Goal: Task Accomplishment & Management: Complete application form

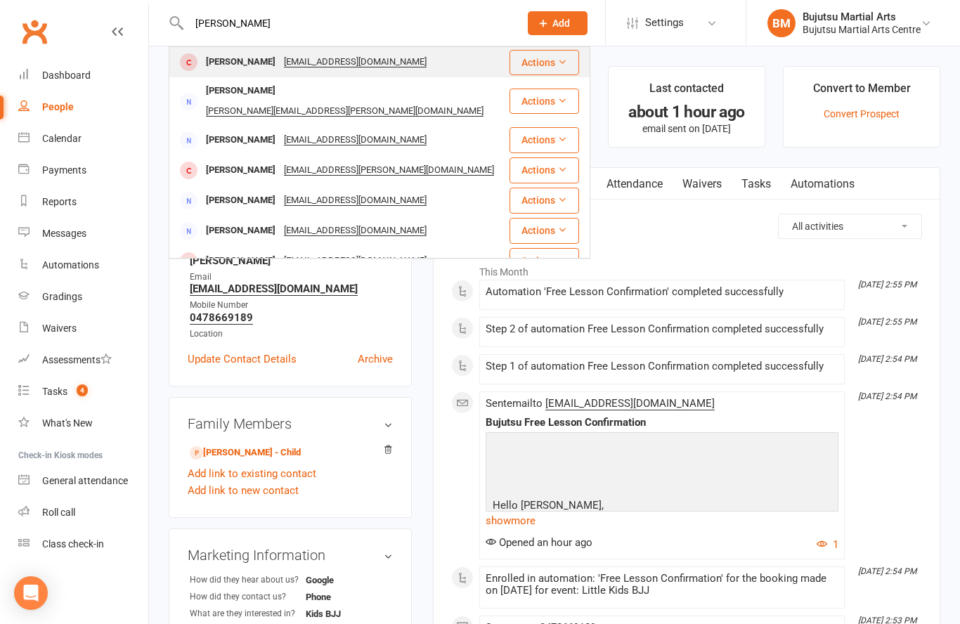
type input "[PERSON_NAME]"
click at [237, 55] on div "[PERSON_NAME]" at bounding box center [241, 62] width 78 height 20
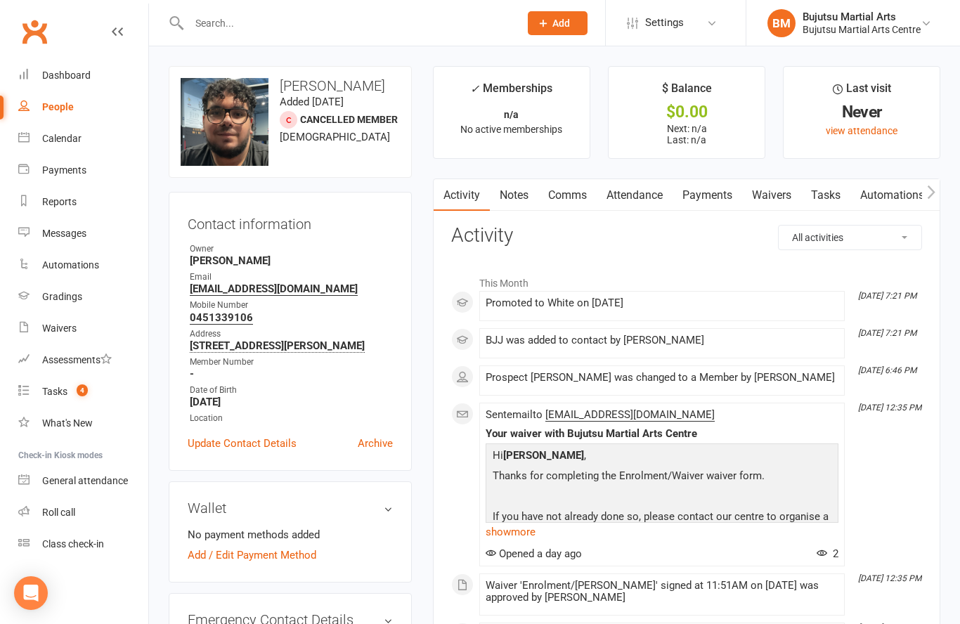
click at [779, 192] on link "Waivers" at bounding box center [771, 195] width 59 height 32
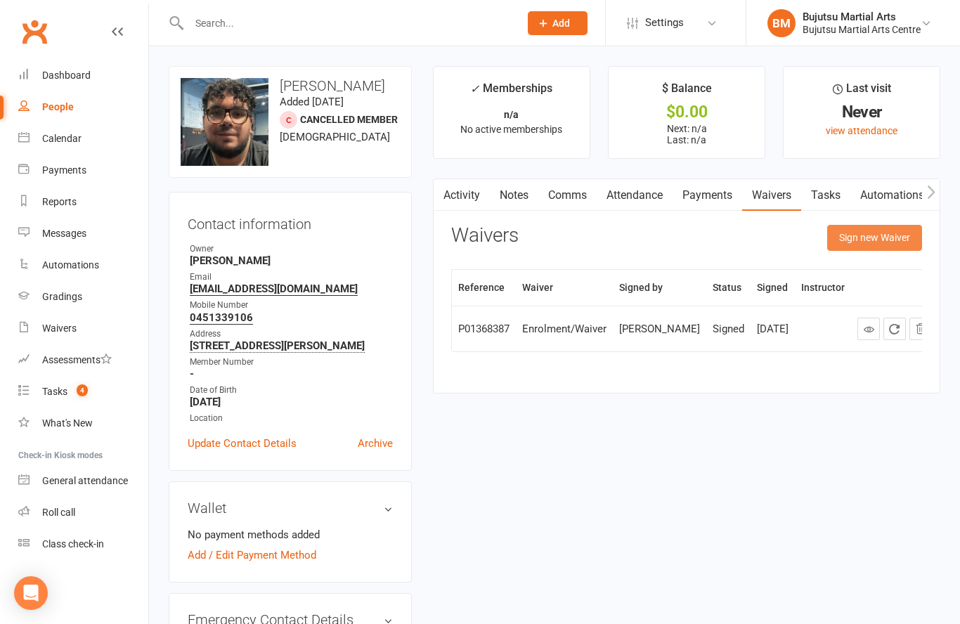
click at [869, 241] on button "Sign new Waiver" at bounding box center [874, 237] width 95 height 25
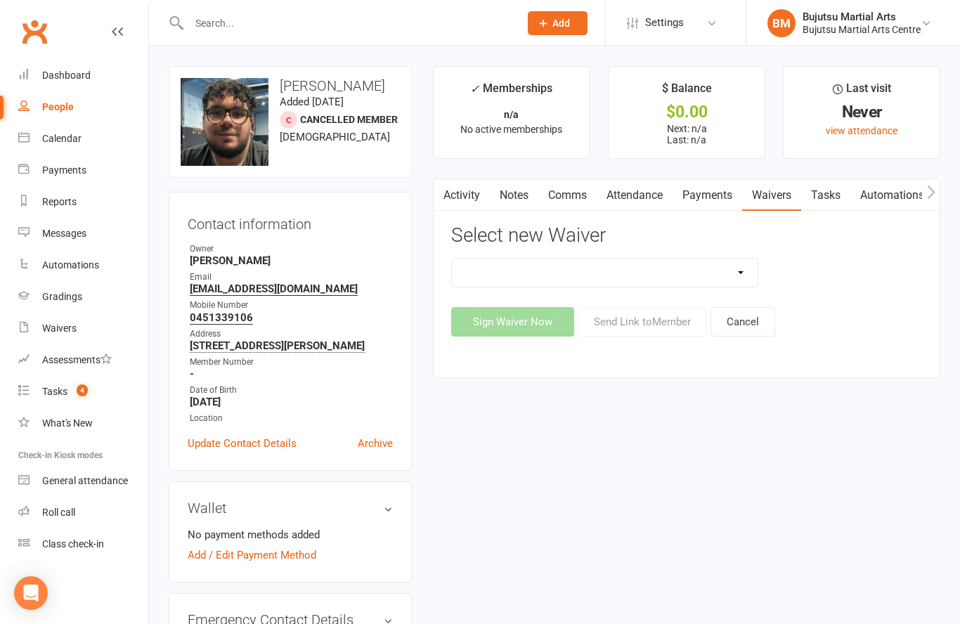
click at [633, 276] on select "Bujutsu Child Care Kids Karate Program Cash Upfront Membership Application Chan…" at bounding box center [605, 273] width 306 height 28
select select "272"
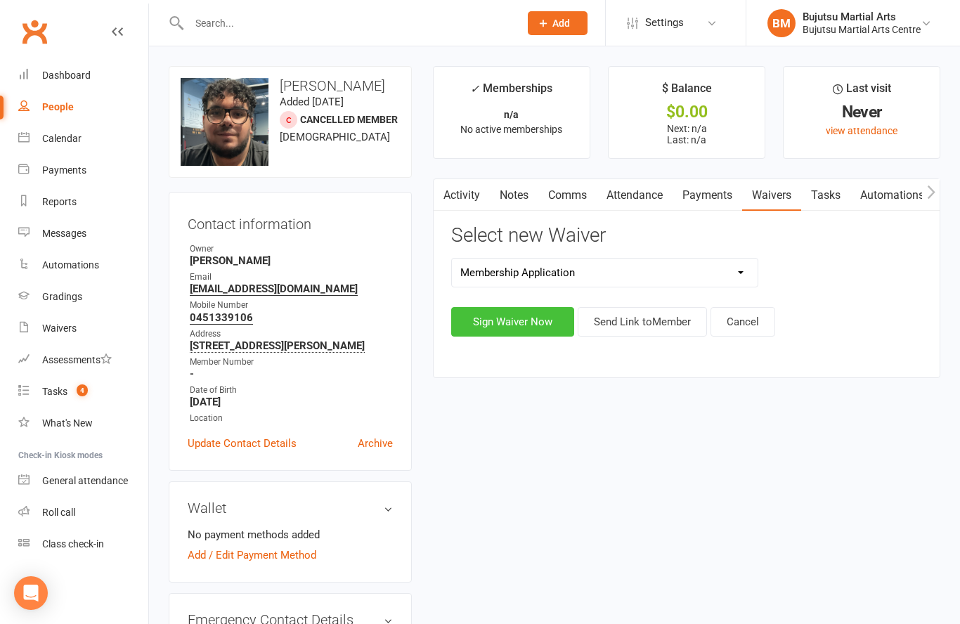
click at [522, 318] on button "Sign Waiver Now" at bounding box center [512, 322] width 123 height 30
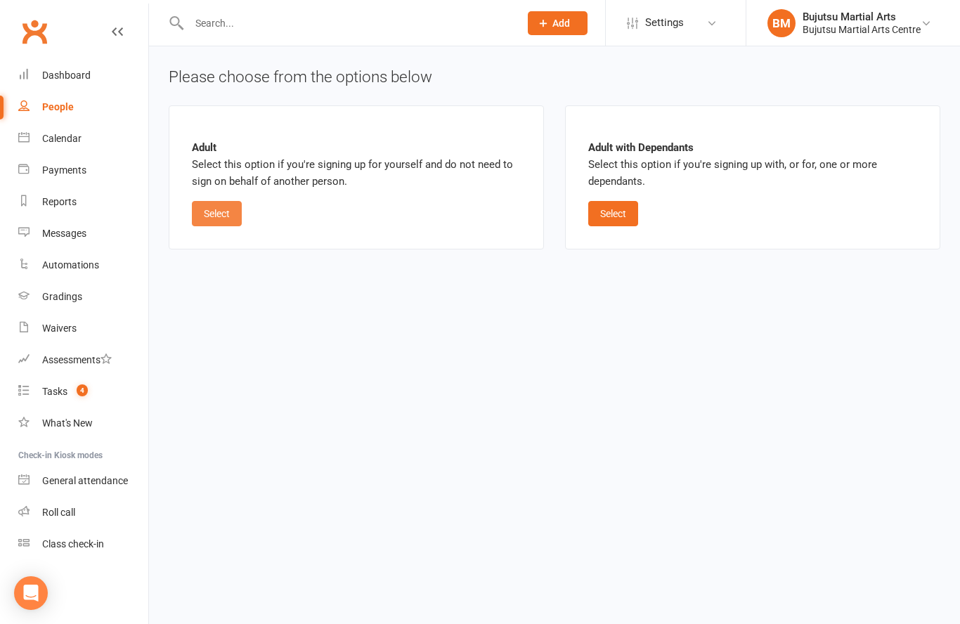
click at [228, 209] on button "Select" at bounding box center [217, 213] width 50 height 25
select select "bank_account"
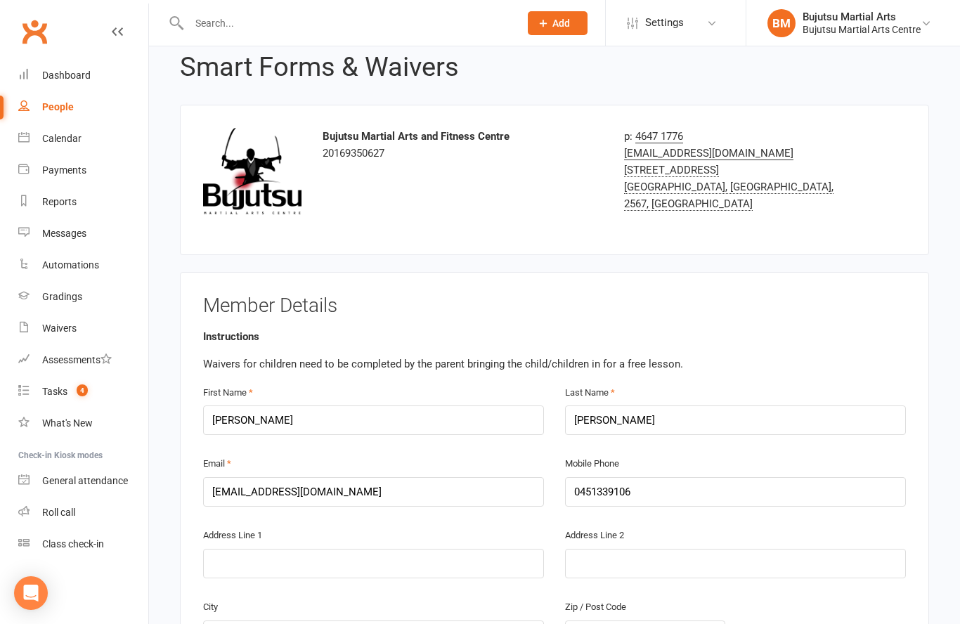
scroll to position [35, 0]
click at [307, 531] on div "Address Line 1" at bounding box center [373, 553] width 341 height 52
click at [292, 567] on input "text" at bounding box center [373, 564] width 341 height 30
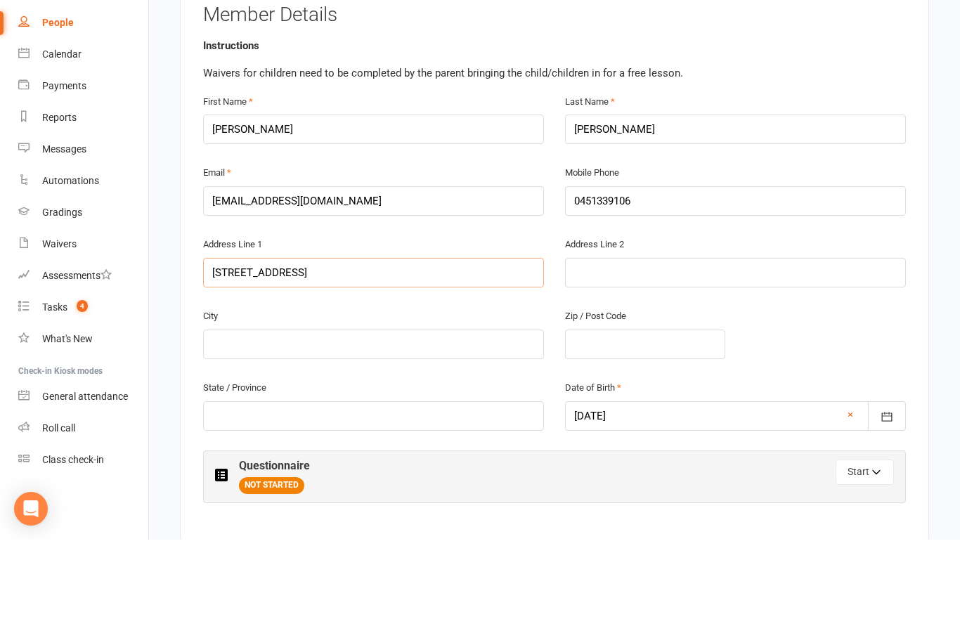
type input "[STREET_ADDRESS]"
click at [359, 414] on input "text" at bounding box center [373, 429] width 341 height 30
type input "Mt [PERSON_NAME]"
click at [633, 414] on input "text" at bounding box center [645, 429] width 160 height 30
type input "2567"
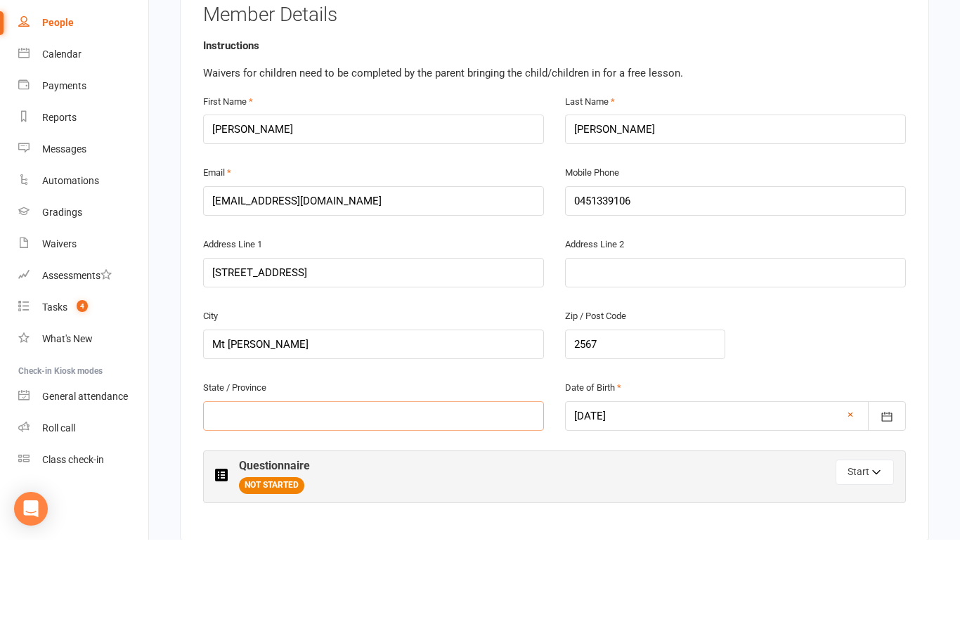
click at [348, 485] on input "text" at bounding box center [373, 500] width 341 height 30
type input "[GEOGRAPHIC_DATA]"
click at [863, 544] on button "Start" at bounding box center [864, 556] width 58 height 25
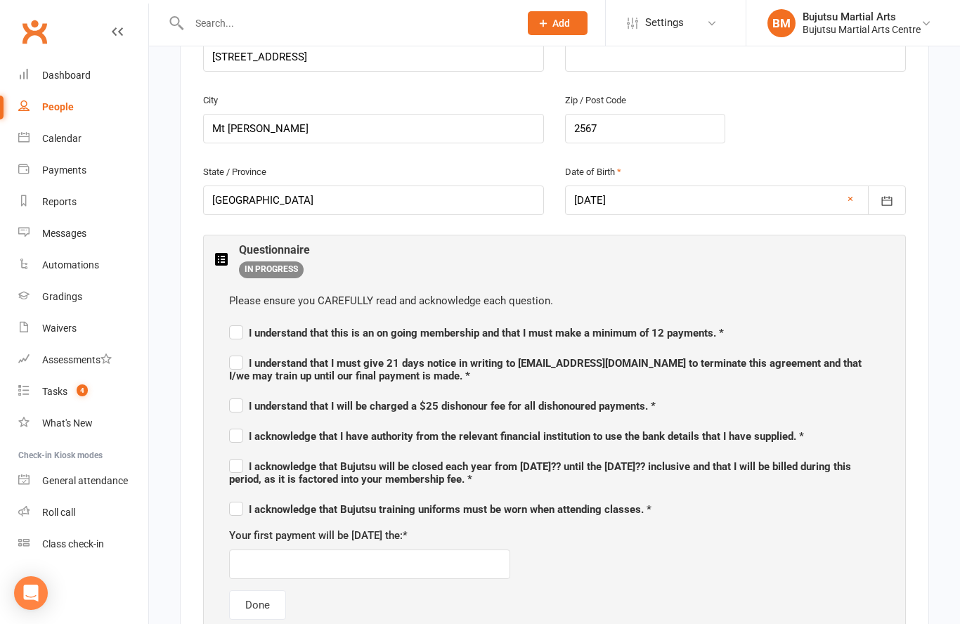
scroll to position [746, 0]
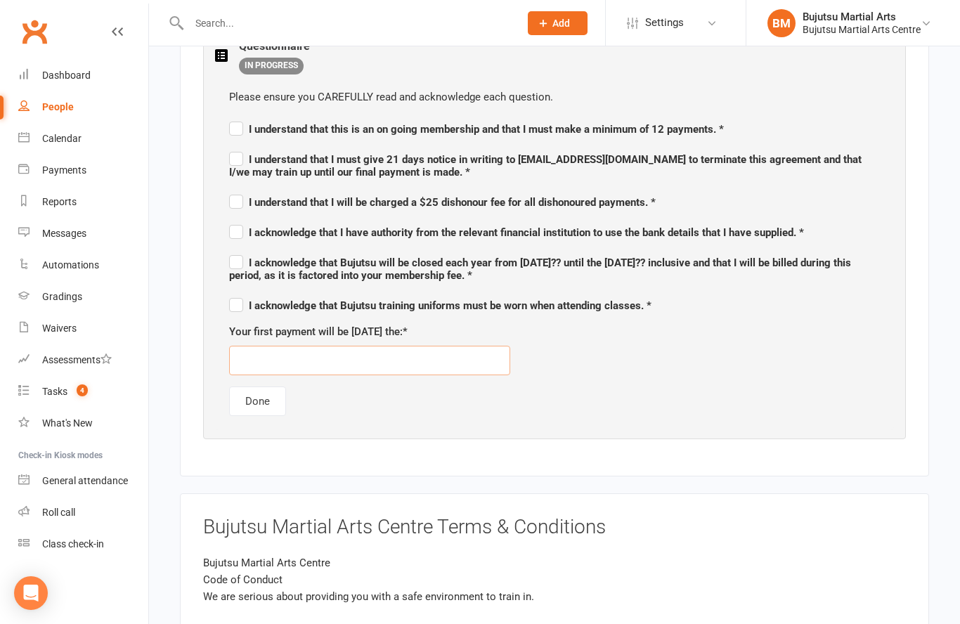
click at [411, 365] on input "text" at bounding box center [369, 361] width 281 height 30
type input "[DATE]"
click at [603, 393] on div "Please ensure you CAREFULLY read and acknowledge each question. I understand th…" at bounding box center [554, 252] width 679 height 355
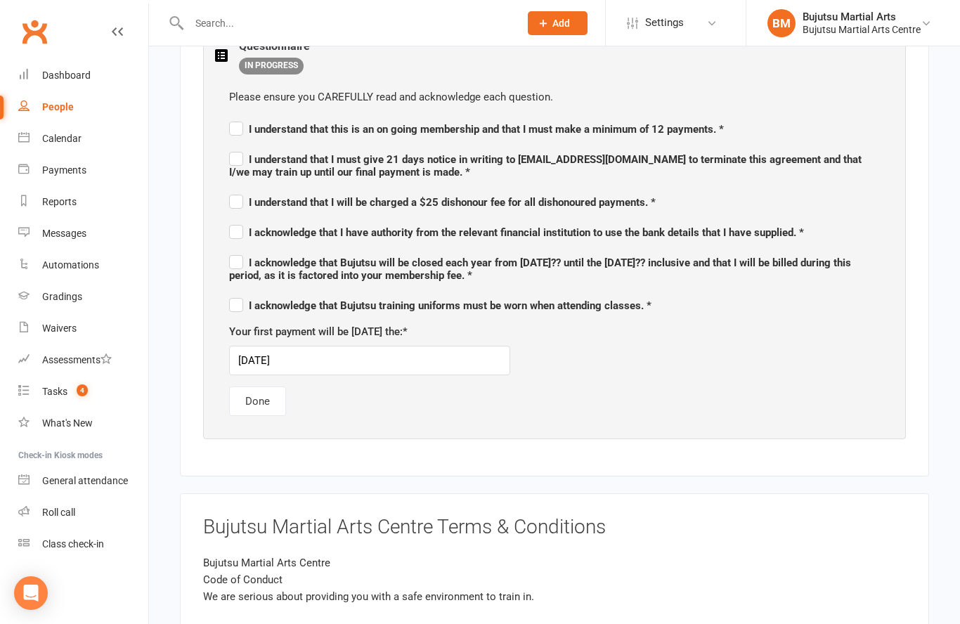
click at [641, 407] on div "Please ensure you CAREFULLY read and acknowledge each question. I understand th…" at bounding box center [554, 251] width 679 height 355
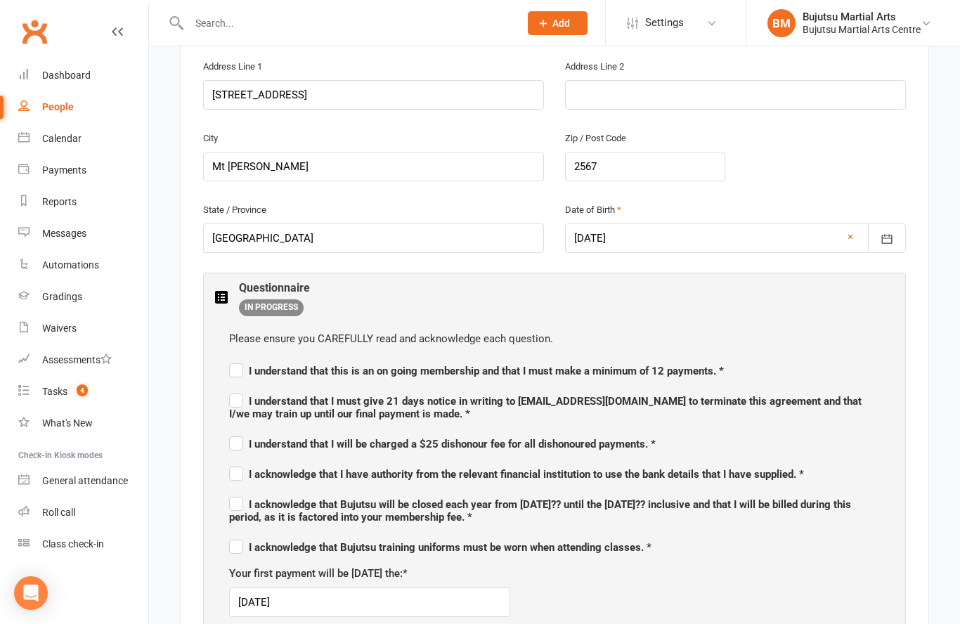
scroll to position [511, 0]
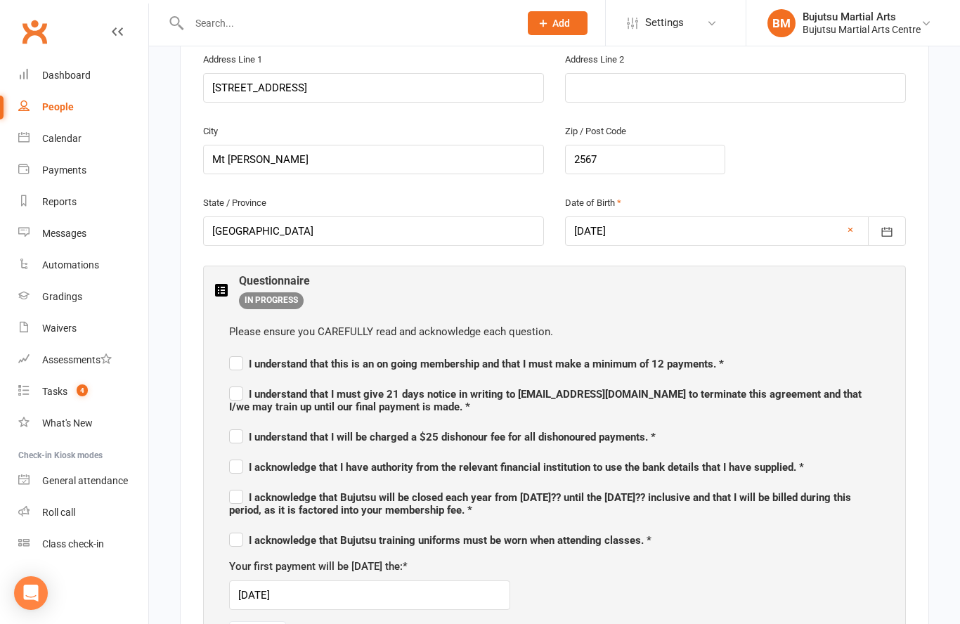
click at [233, 360] on label "I understand that this is an on going membership and that I must make a minimum…" at bounding box center [476, 361] width 495 height 17
click at [233, 351] on input "I understand that this is an on going membership and that I must make a minimum…" at bounding box center [476, 351] width 495 height 0
checkbox input "true"
click at [239, 392] on label "I understand that I must give 21 days notice in writing to [EMAIL_ADDRESS][DOMA…" at bounding box center [554, 399] width 650 height 30
click at [239, 381] on input "I understand that I must give 21 days notice in writing to [EMAIL_ADDRESS][DOMA…" at bounding box center [554, 381] width 650 height 0
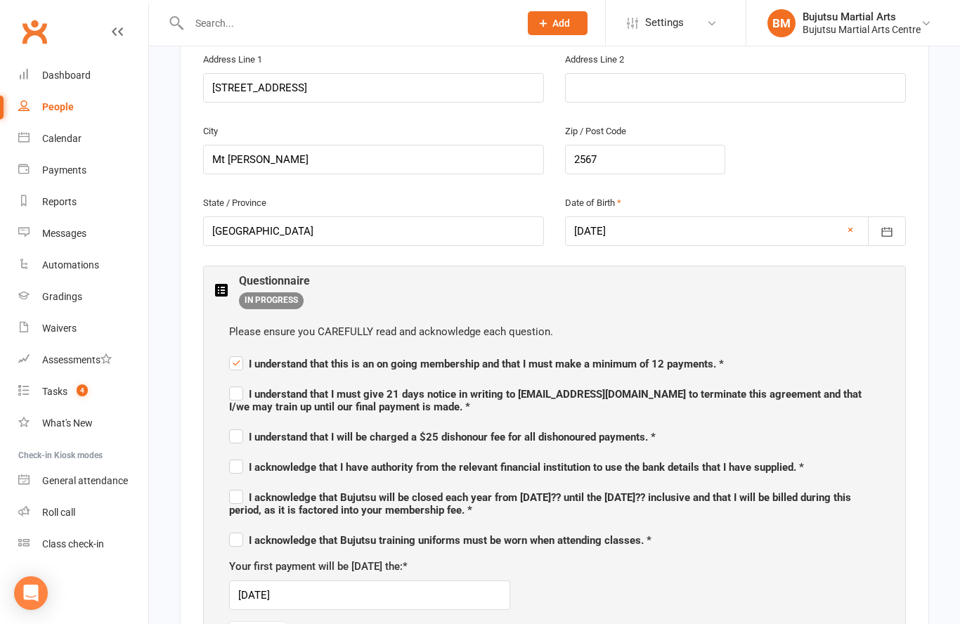
checkbox input "true"
click at [238, 431] on label "I understand that I will be charged a $25 dishonour fee for all dishonoured pay…" at bounding box center [442, 434] width 426 height 17
click at [238, 424] on input "I understand that I will be charged a $25 dishonour fee for all dishonoured pay…" at bounding box center [442, 424] width 426 height 0
checkbox input "true"
click at [240, 469] on div "Please ensure you CAREFULLY read and acknowledge each question. I understand th…" at bounding box center [554, 486] width 679 height 355
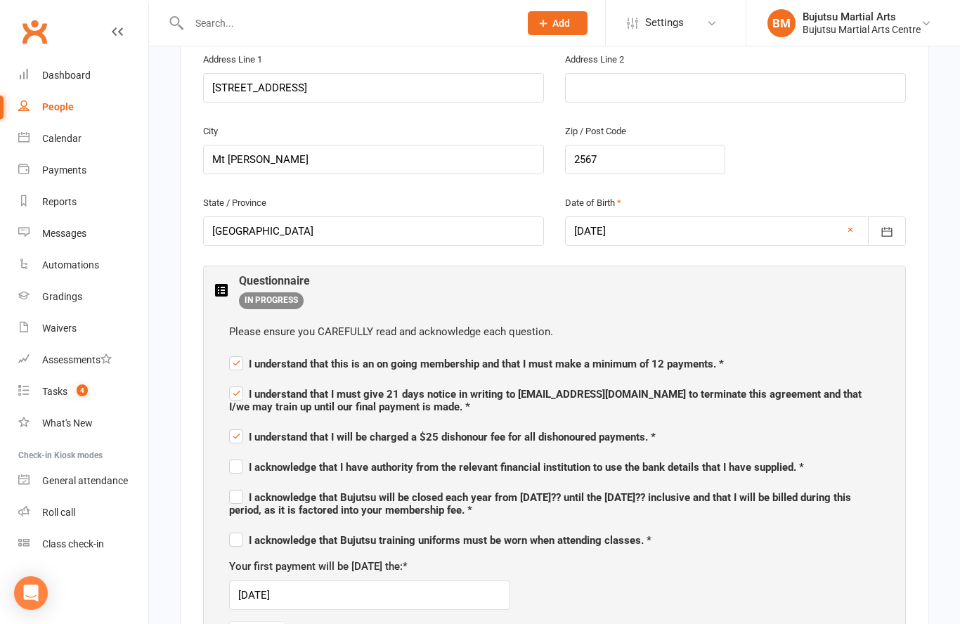
click at [244, 535] on span "I acknowledge that Bujutsu training uniforms must be worn when attending classe…" at bounding box center [440, 540] width 422 height 13
click at [244, 528] on input "I acknowledge that Bujutsu training uniforms must be worn when attending classe…" at bounding box center [440, 528] width 422 height 0
checkbox input "true"
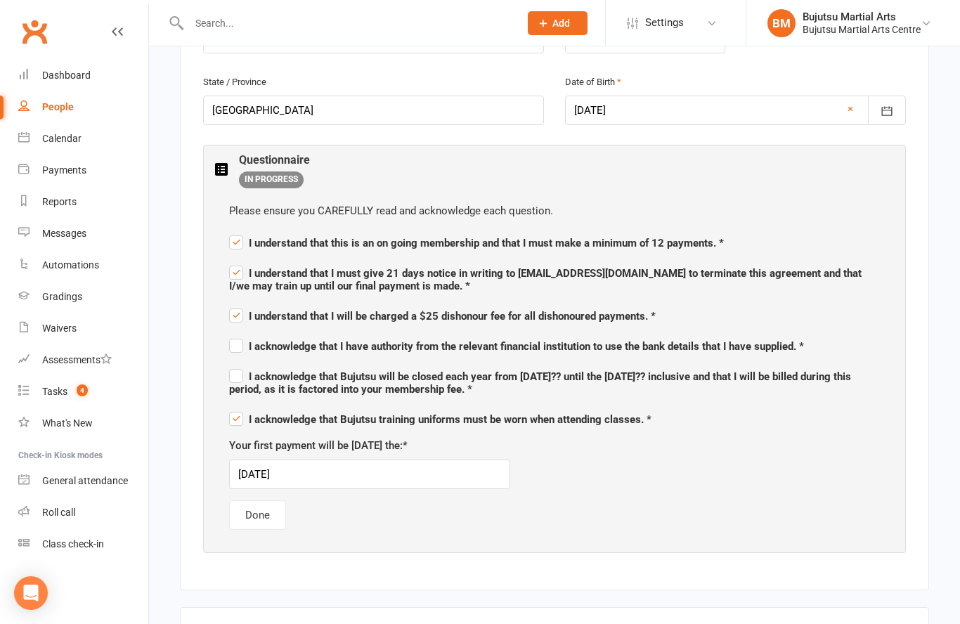
scroll to position [632, 0]
click at [241, 347] on label "I acknowledge that I have authority from the relevant financial institution to …" at bounding box center [516, 344] width 575 height 17
click at [241, 334] on input "I acknowledge that I have authority from the relevant financial institution to …" at bounding box center [516, 334] width 575 height 0
checkbox input "true"
click at [239, 368] on label "I acknowledge that Bujutsu will be closed each year from [DATE]?? until the [DA…" at bounding box center [554, 382] width 650 height 30
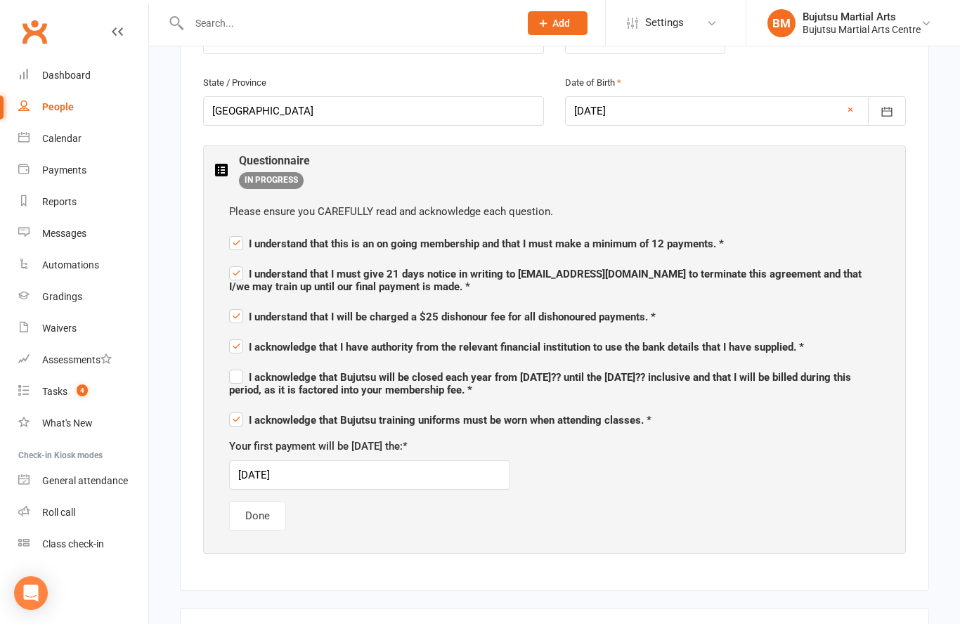
click at [239, 365] on input "I acknowledge that Bujutsu will be closed each year from [DATE]?? until the [DA…" at bounding box center [554, 365] width 650 height 0
checkbox input "true"
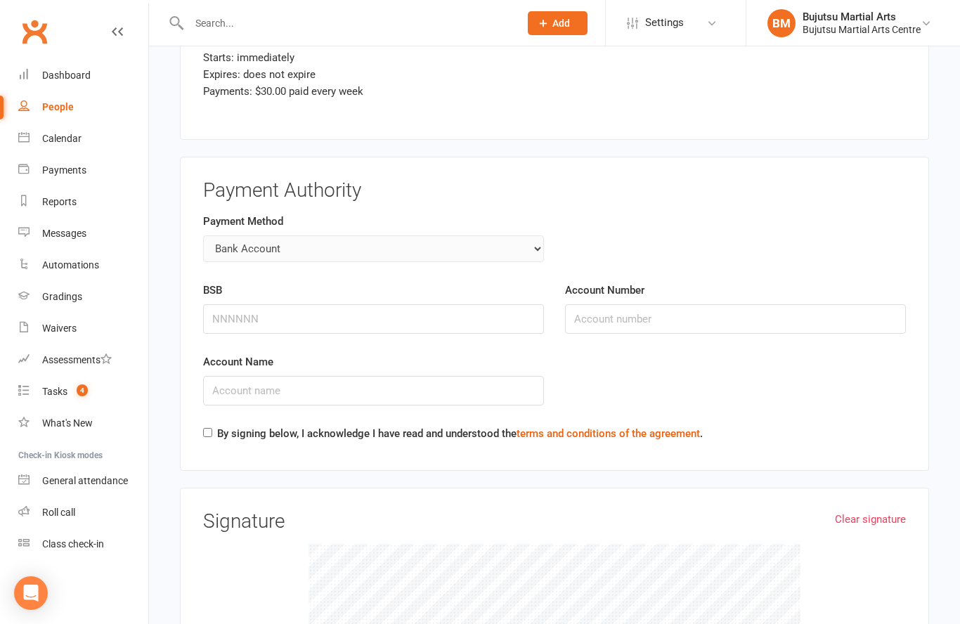
scroll to position [2218, 0]
click at [362, 304] on input "BSB" at bounding box center [373, 318] width 341 height 30
type input "067872"
click at [782, 313] on input "Account Number" at bounding box center [735, 318] width 341 height 30
type input "16049657"
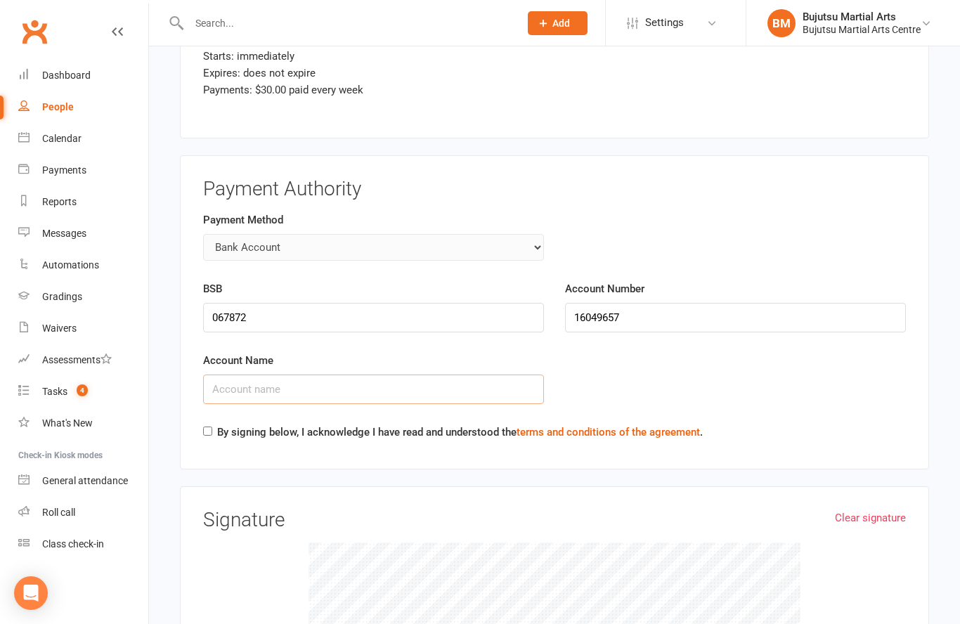
click at [480, 390] on input "Account Name" at bounding box center [373, 389] width 341 height 30
type input "[PERSON_NAME]"
click at [208, 426] on input "By signing below, I acknowledge I have read and understood the terms and condit…" at bounding box center [207, 430] width 9 height 9
checkbox input "true"
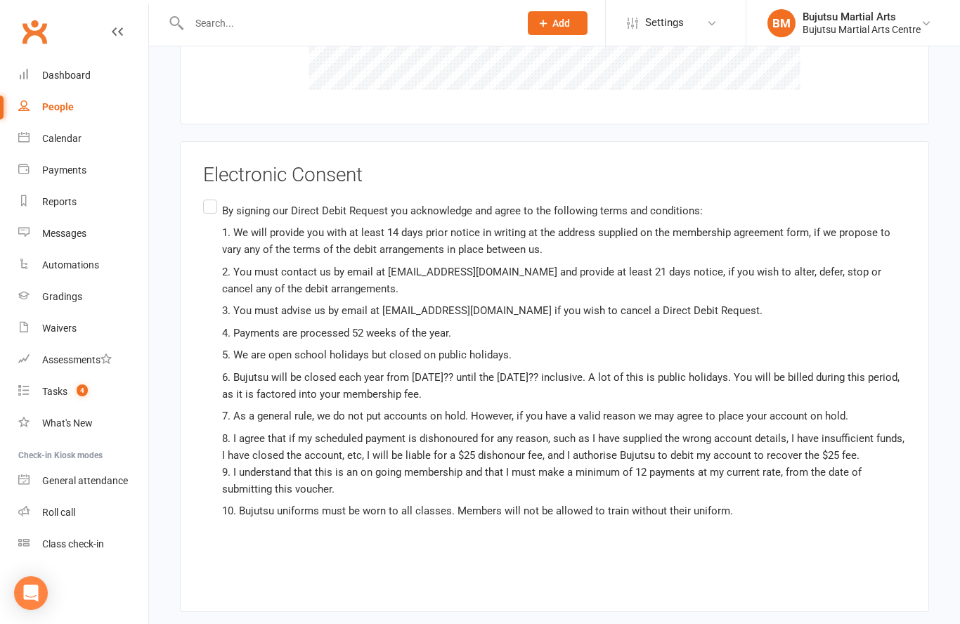
scroll to position [2881, 0]
click at [209, 197] on label "By signing our Direct Debit Request you acknowledge and agree to the following …" at bounding box center [554, 382] width 702 height 372
click at [209, 196] on input "By signing our Direct Debit Request you acknowledge and agree to the following …" at bounding box center [207, 196] width 9 height 0
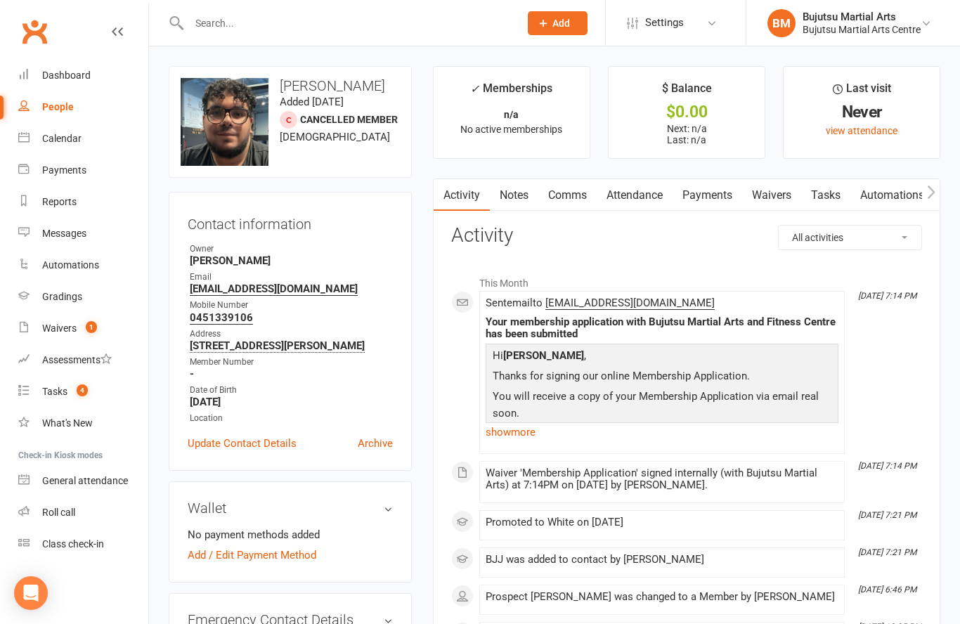
click at [269, 22] on input "text" at bounding box center [347, 23] width 325 height 20
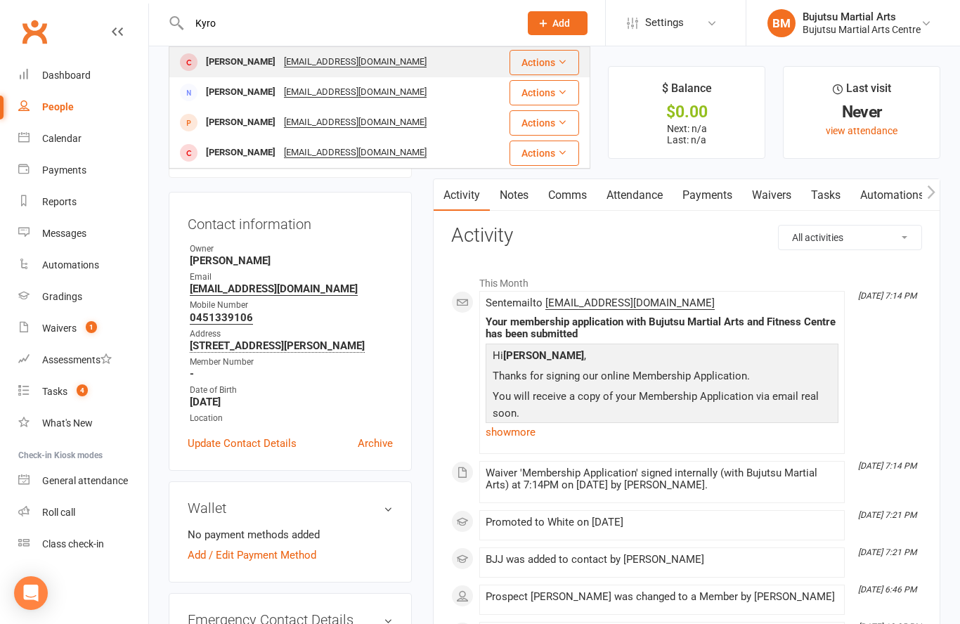
type input "Kyro"
click at [254, 67] on div "[PERSON_NAME]" at bounding box center [241, 62] width 78 height 20
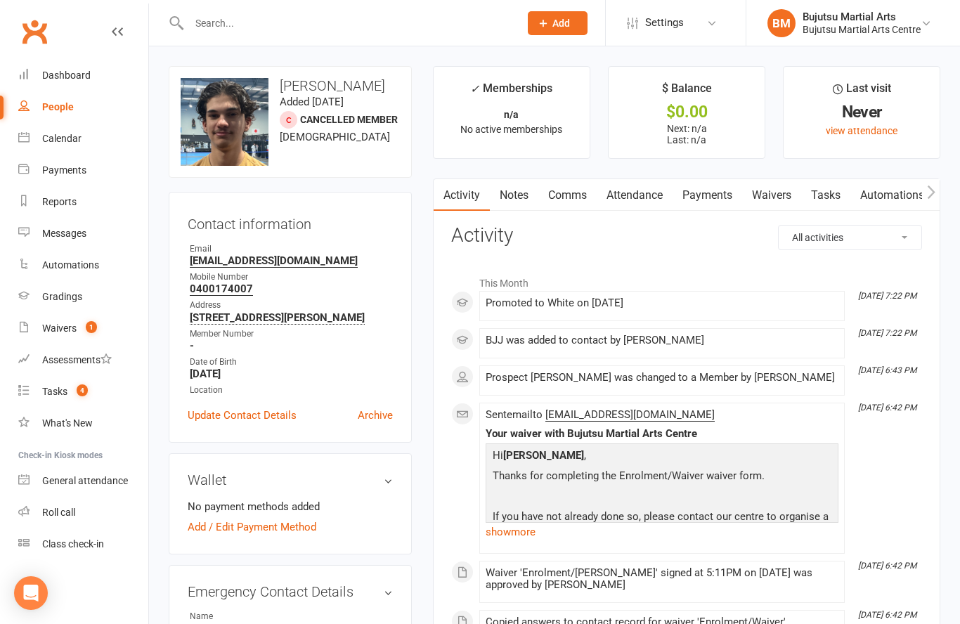
click at [767, 197] on link "Waivers" at bounding box center [771, 195] width 59 height 32
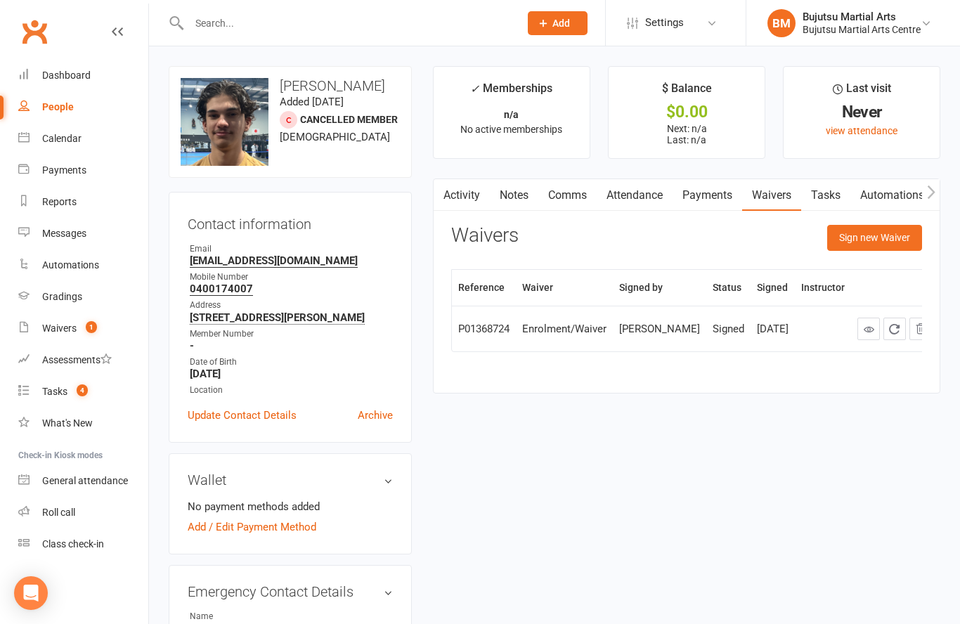
click at [868, 236] on button "Sign new Waiver" at bounding box center [874, 237] width 95 height 25
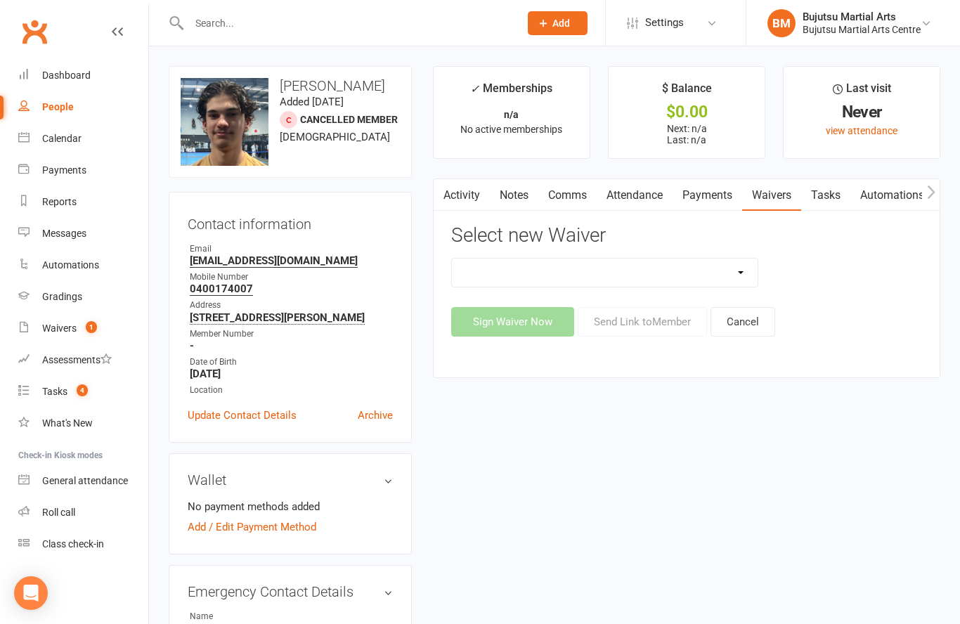
click at [571, 275] on select "Bujutsu Child Care Kids Karate Program Cash Upfront Membership Application Chan…" at bounding box center [605, 273] width 306 height 28
select select "272"
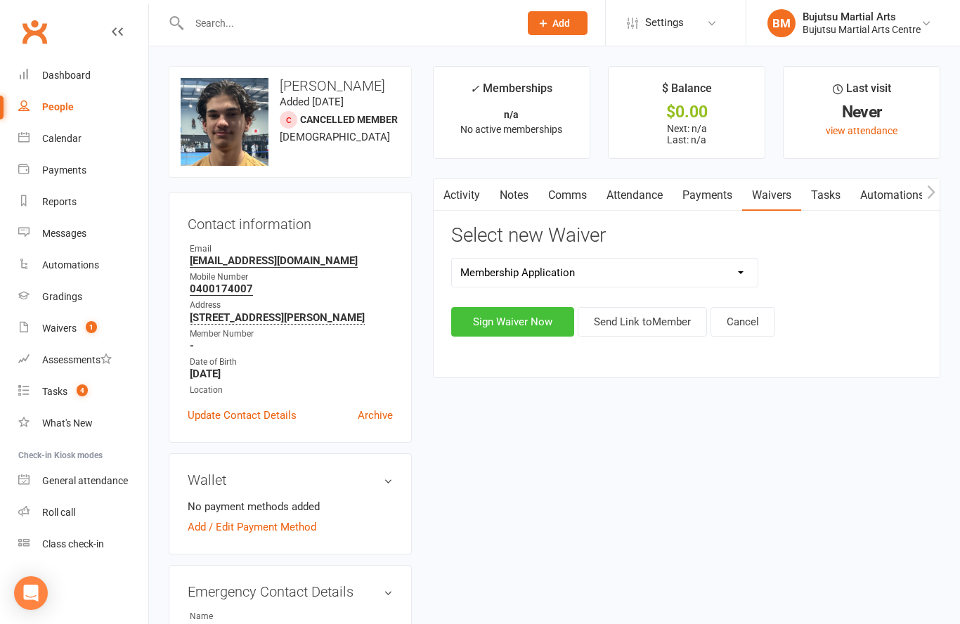
click at [517, 320] on button "Sign Waiver Now" at bounding box center [512, 322] width 123 height 30
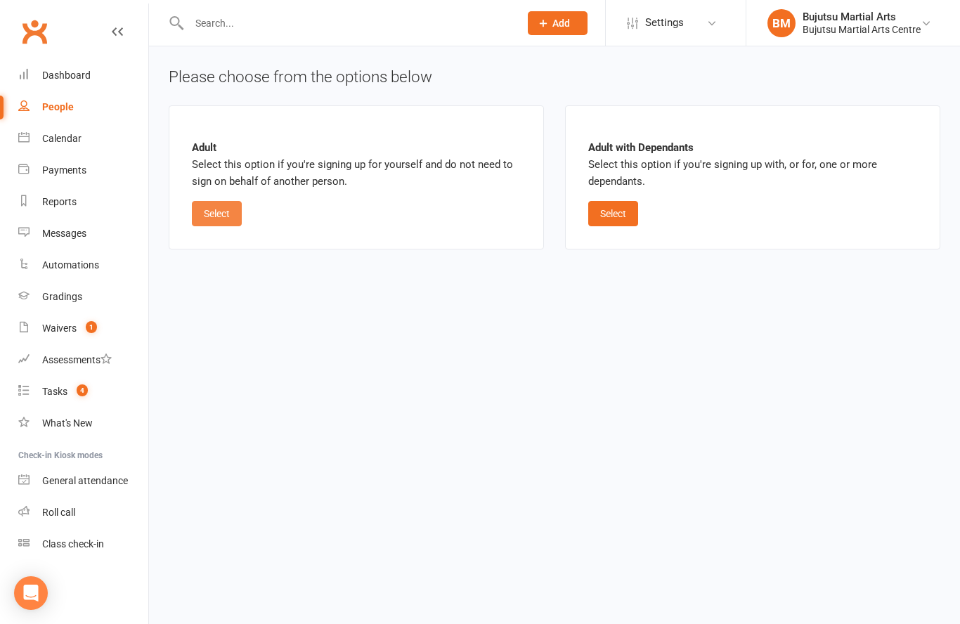
click at [211, 216] on button "Select" at bounding box center [217, 213] width 50 height 25
select select "bank_account"
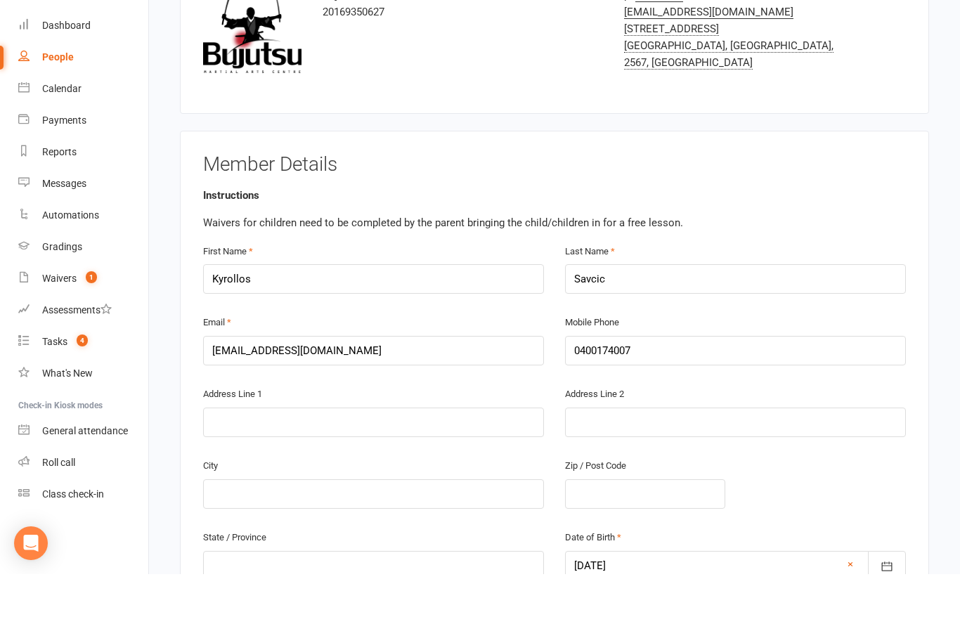
scroll to position [147, 0]
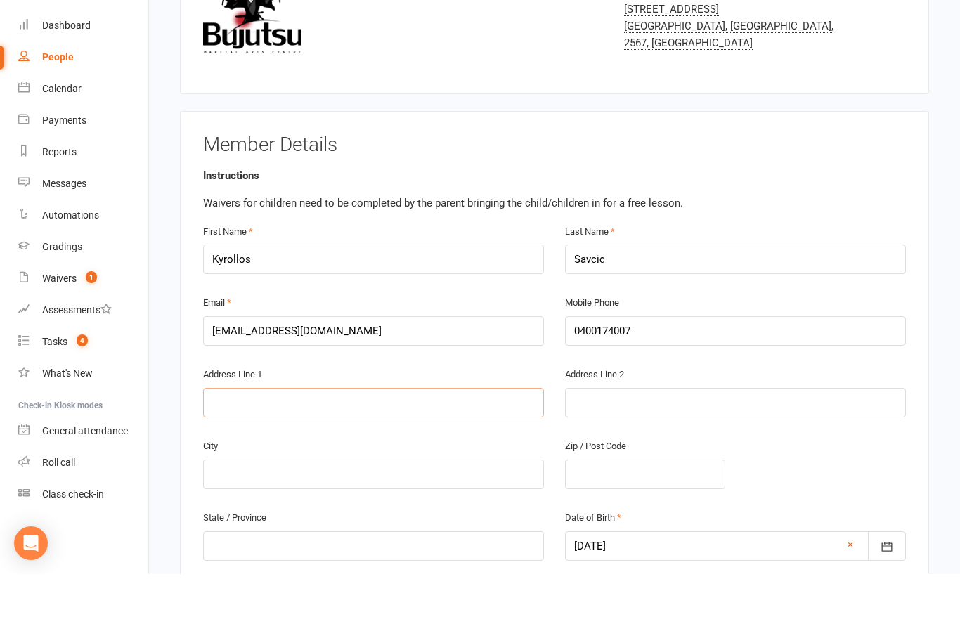
click at [341, 438] on input "text" at bounding box center [373, 453] width 341 height 30
type input "[STREET_ADDRESS]"
click at [355, 509] on input "text" at bounding box center [373, 524] width 341 height 30
type input "Mt [PERSON_NAME]"
click at [636, 509] on input "text" at bounding box center [645, 524] width 160 height 30
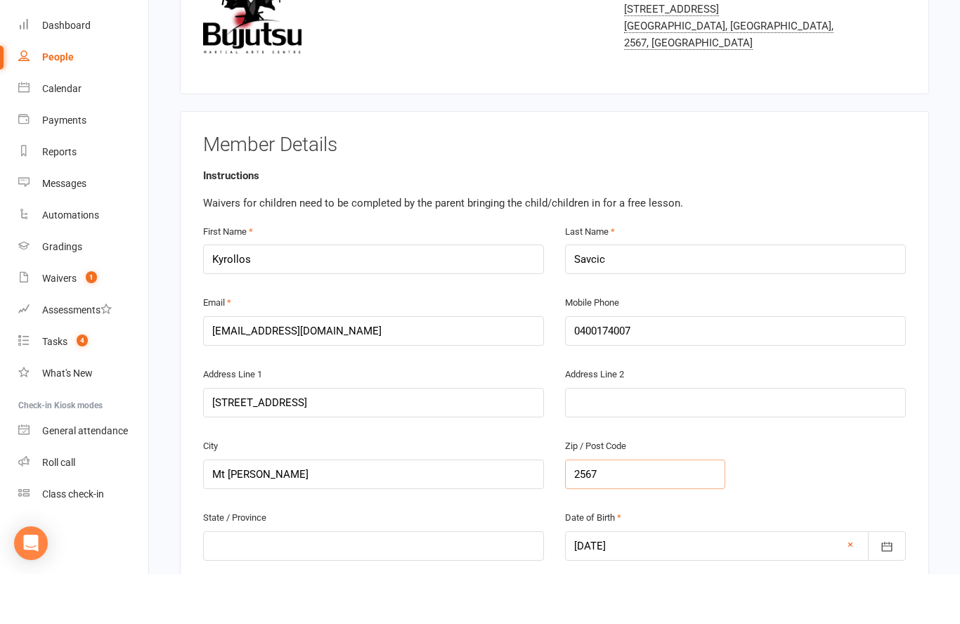
type input "2567"
click at [323, 581] on input "text" at bounding box center [373, 596] width 341 height 30
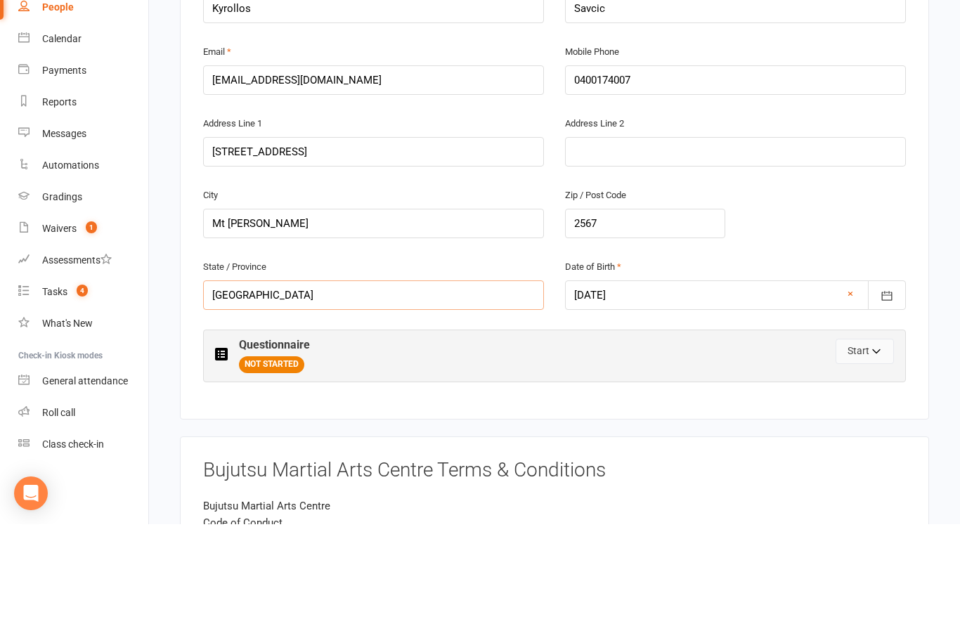
type input "[GEOGRAPHIC_DATA]"
click at [856, 438] on button "Start" at bounding box center [864, 450] width 58 height 25
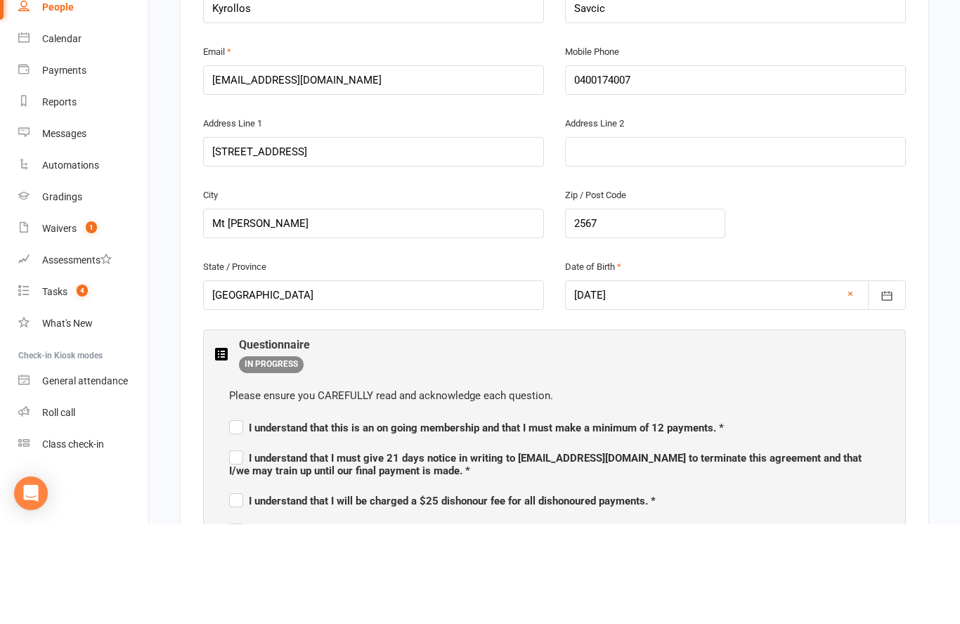
scroll to position [447, 0]
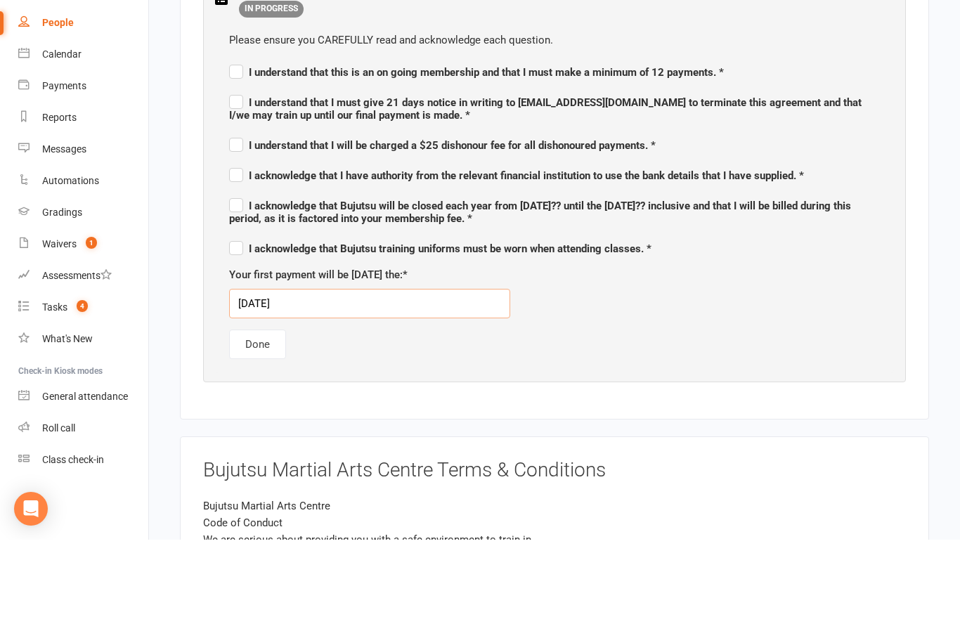
type input "[DATE]"
click at [568, 365] on div "Please ensure you CAREFULLY read and acknowledge each question. I understand th…" at bounding box center [554, 279] width 679 height 355
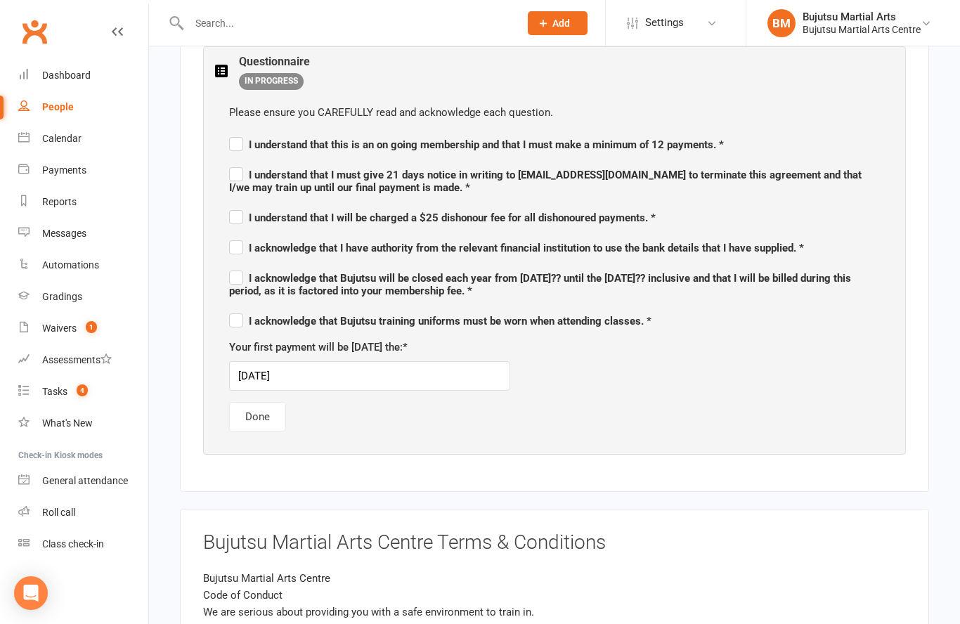
scroll to position [726, 0]
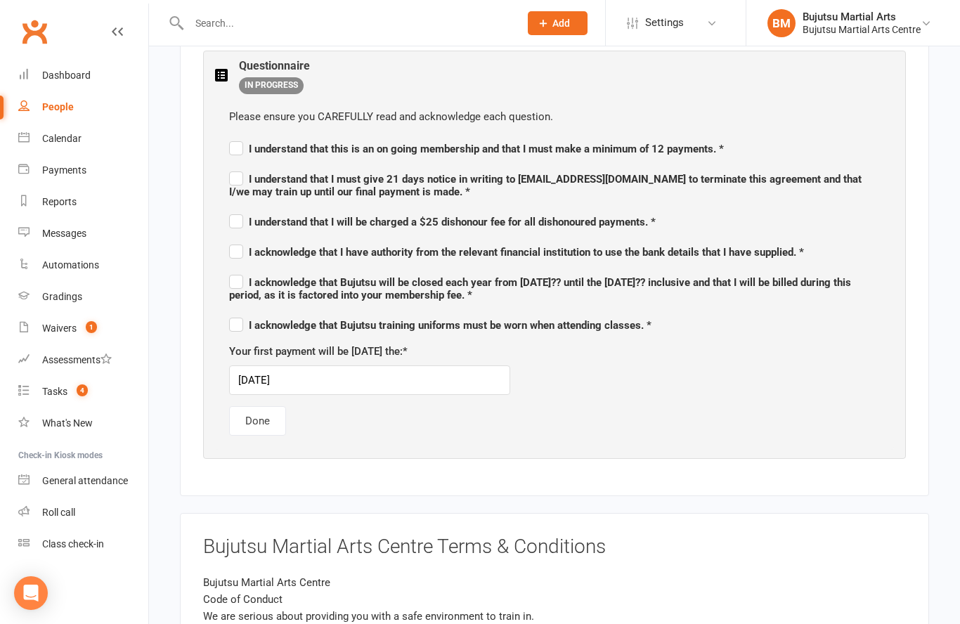
click at [247, 138] on span "I understand that this is an on going membership and that I must make a minimum…" at bounding box center [476, 146] width 495 height 17
click at [247, 136] on input "I understand that this is an on going membership and that I must make a minimum…" at bounding box center [476, 136] width 495 height 0
checkbox input "true"
click at [247, 178] on span "I understand that I must give 21 days notice in writing to [EMAIL_ADDRESS][DOMA…" at bounding box center [545, 185] width 632 height 25
click at [247, 166] on input "I understand that I must give 21 days notice in writing to [EMAIL_ADDRESS][DOMA…" at bounding box center [554, 166] width 650 height 0
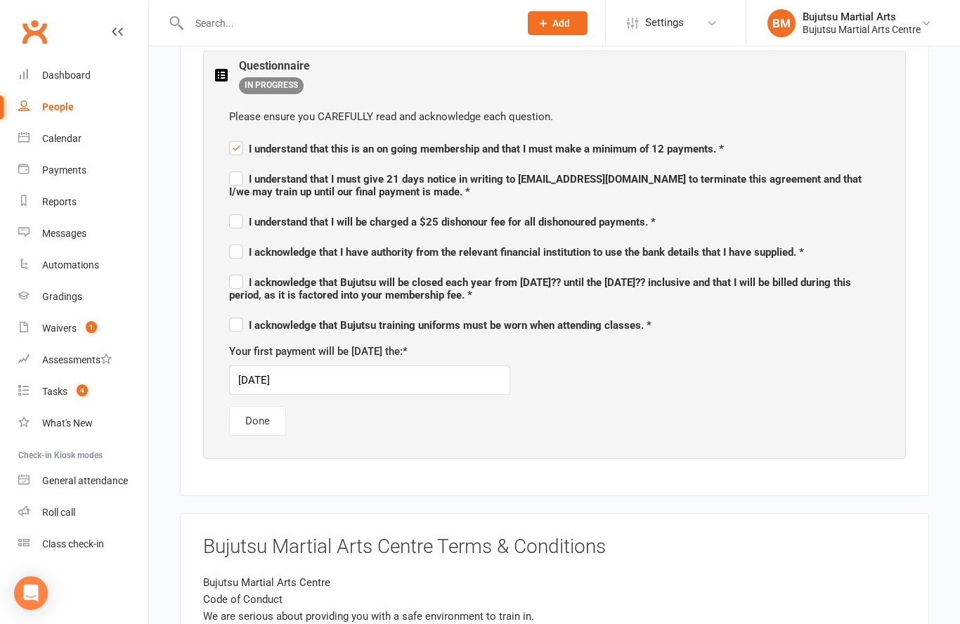
checkbox input "true"
click at [256, 216] on span "I understand that I will be charged a $25 dishonour fee for all dishonoured pay…" at bounding box center [442, 222] width 426 height 13
click at [256, 209] on input "I understand that I will be charged a $25 dishonour fee for all dishonoured pay…" at bounding box center [442, 209] width 426 height 0
checkbox input "true"
click at [256, 253] on span "I acknowledge that I have authority from the relevant financial institution to …" at bounding box center [516, 252] width 575 height 13
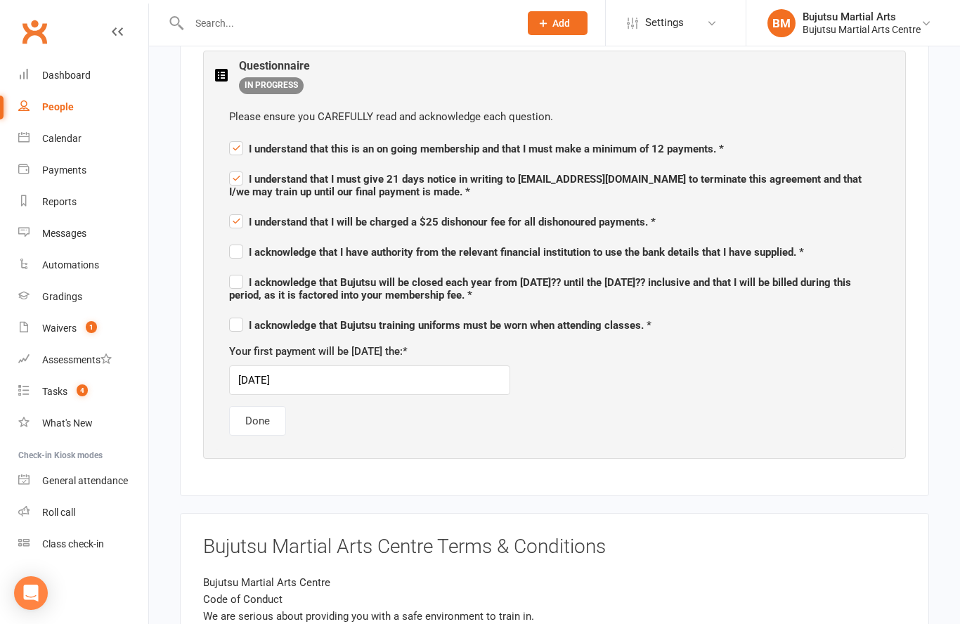
click at [256, 240] on input "I acknowledge that I have authority from the relevant financial institution to …" at bounding box center [516, 240] width 575 height 0
checkbox input "true"
click at [261, 276] on span "I acknowledge that Bujutsu will be closed each year from [DATE]?? until the [DA…" at bounding box center [540, 288] width 622 height 25
click at [261, 270] on input "I acknowledge that Bujutsu will be closed each year from [DATE]?? until the [DA…" at bounding box center [554, 270] width 650 height 0
checkbox input "true"
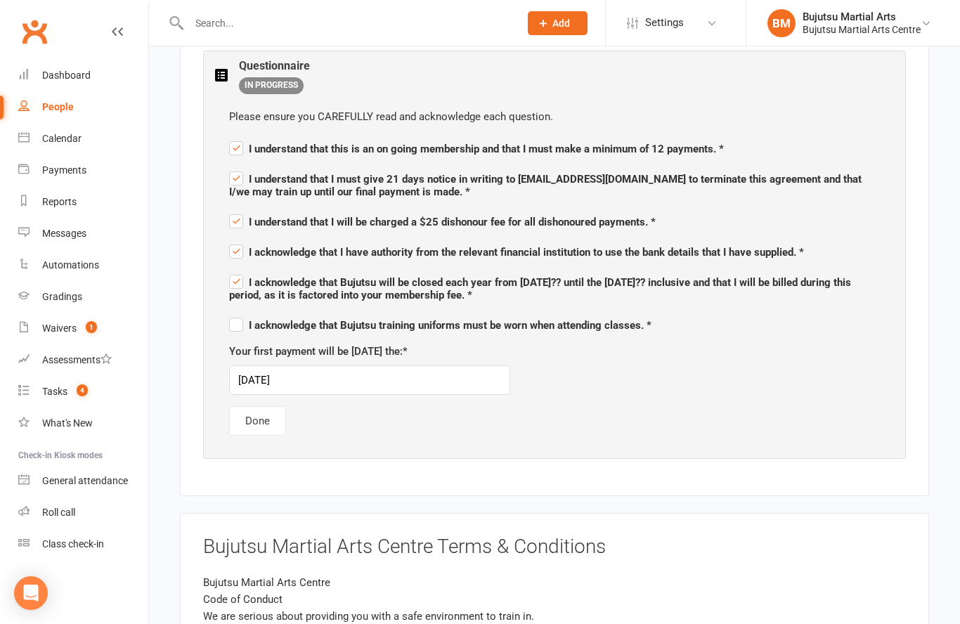
click at [266, 315] on span "I acknowledge that Bujutsu training uniforms must be worn when attending classe…" at bounding box center [440, 323] width 422 height 17
click at [266, 313] on input "I acknowledge that Bujutsu training uniforms must be worn when attending classe…" at bounding box center [440, 313] width 422 height 0
checkbox input "true"
click at [267, 410] on button "Done" at bounding box center [257, 421] width 57 height 30
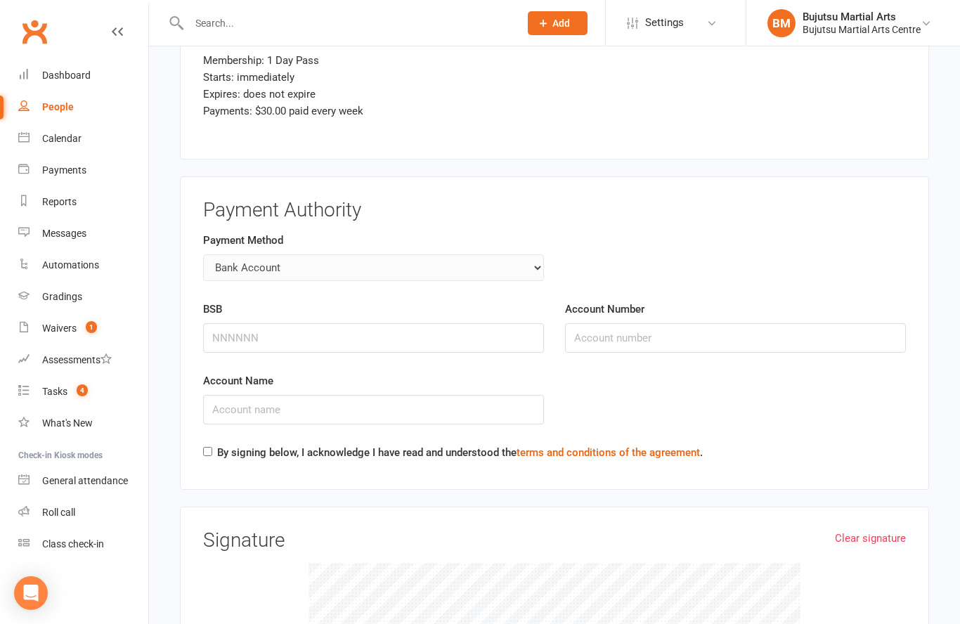
scroll to position [1854, 0]
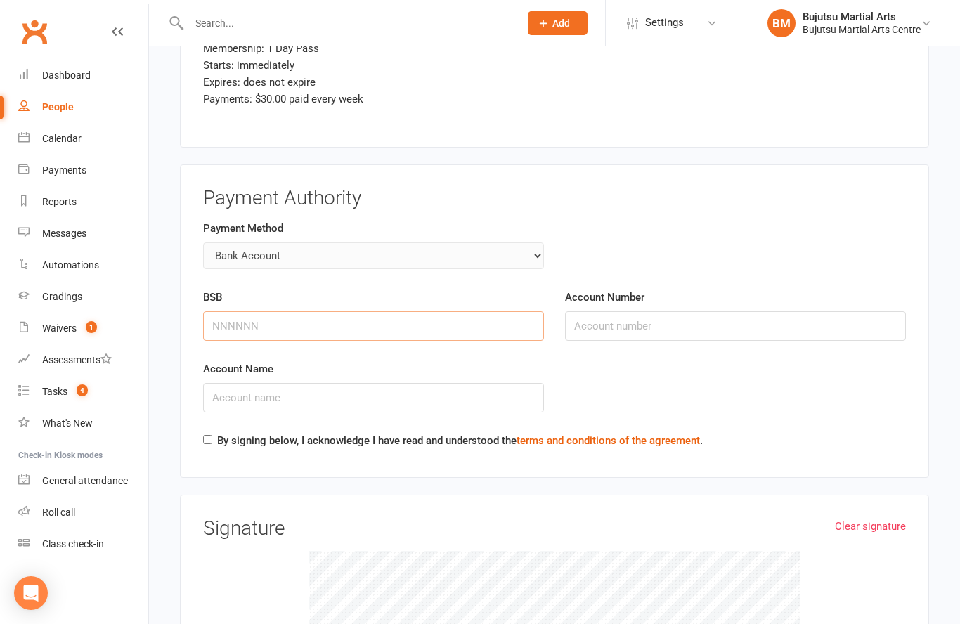
click at [466, 311] on input "BSB" at bounding box center [373, 326] width 341 height 30
type input "082622"
type input "916801414"
type input "[PERSON_NAME]"
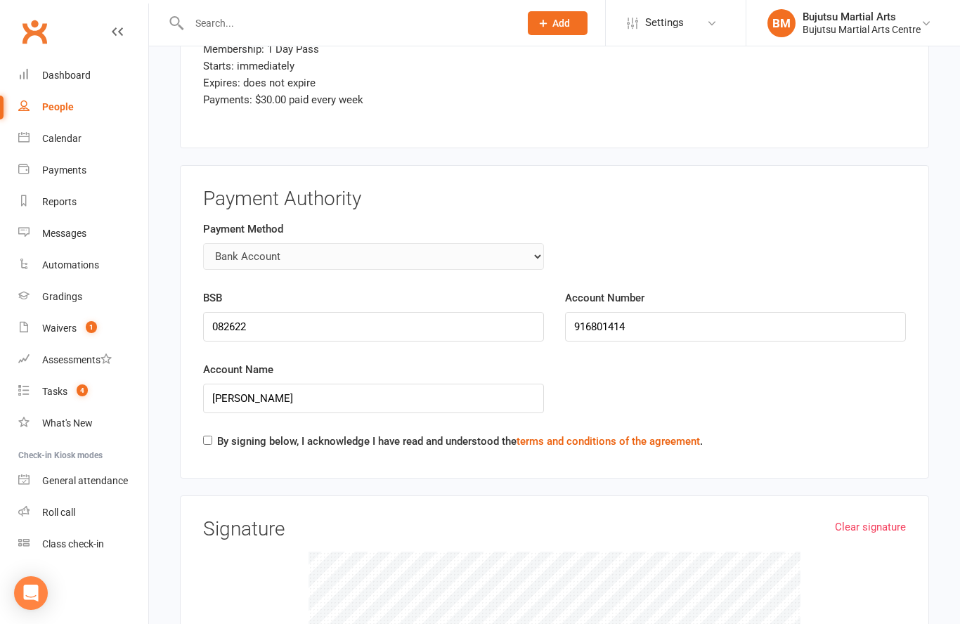
click at [207, 433] on div "By signing below, I acknowledge I have read and understood the terms and condit…" at bounding box center [452, 444] width 499 height 22
click at [218, 436] on label "By signing below, I acknowledge I have read and understood the terms and condit…" at bounding box center [459, 440] width 485 height 17
click at [212, 436] on input "By signing below, I acknowledge I have read and understood the terms and condit…" at bounding box center [207, 439] width 9 height 9
checkbox input "true"
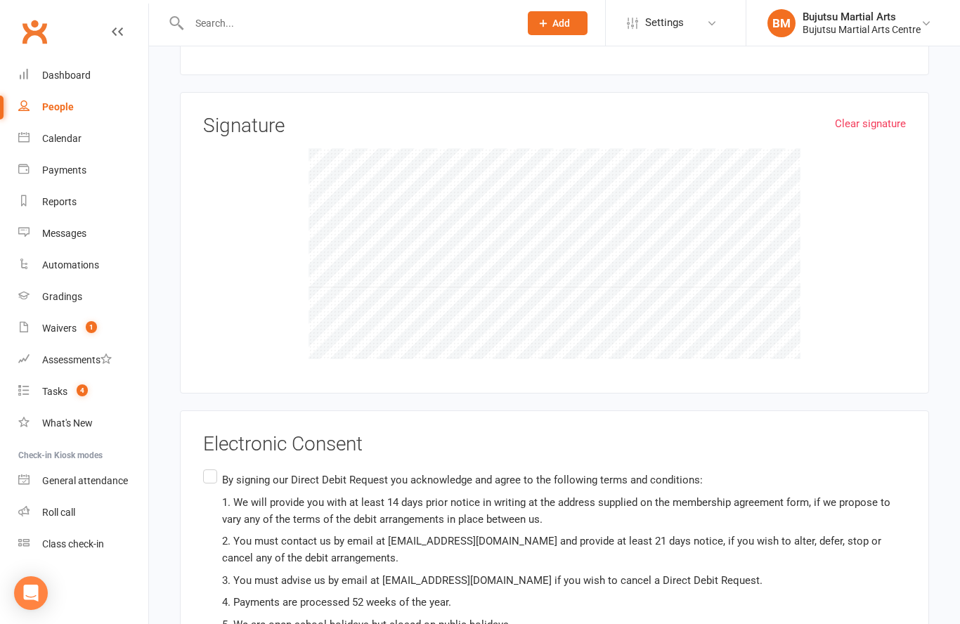
scroll to position [2243, 0]
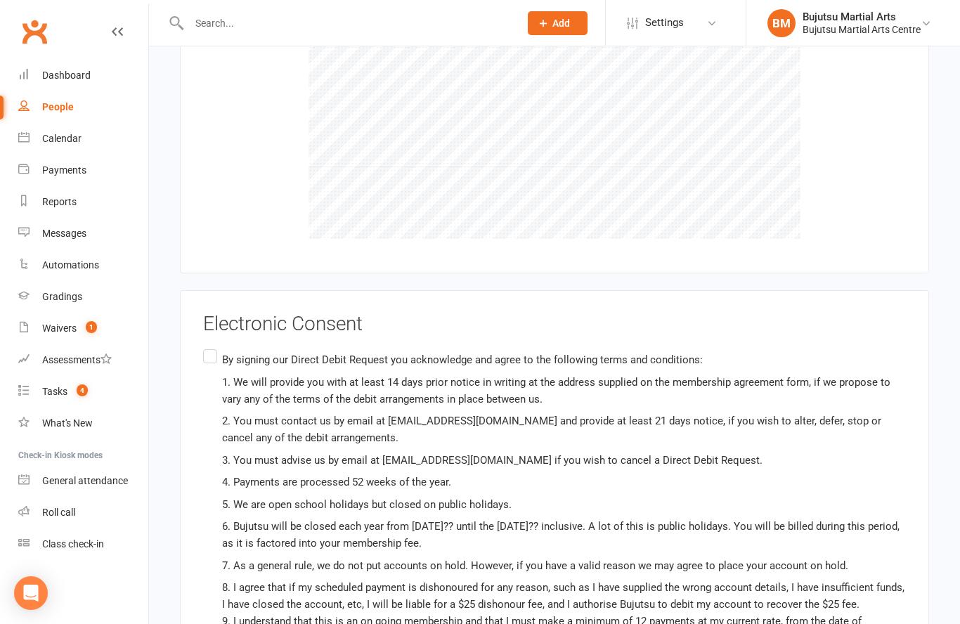
click at [216, 347] on label "By signing our Direct Debit Request you acknowledge and agree to the following …" at bounding box center [554, 532] width 702 height 372
click at [212, 346] on input "By signing our Direct Debit Request you acknowledge and agree to the following …" at bounding box center [207, 346] width 9 height 0
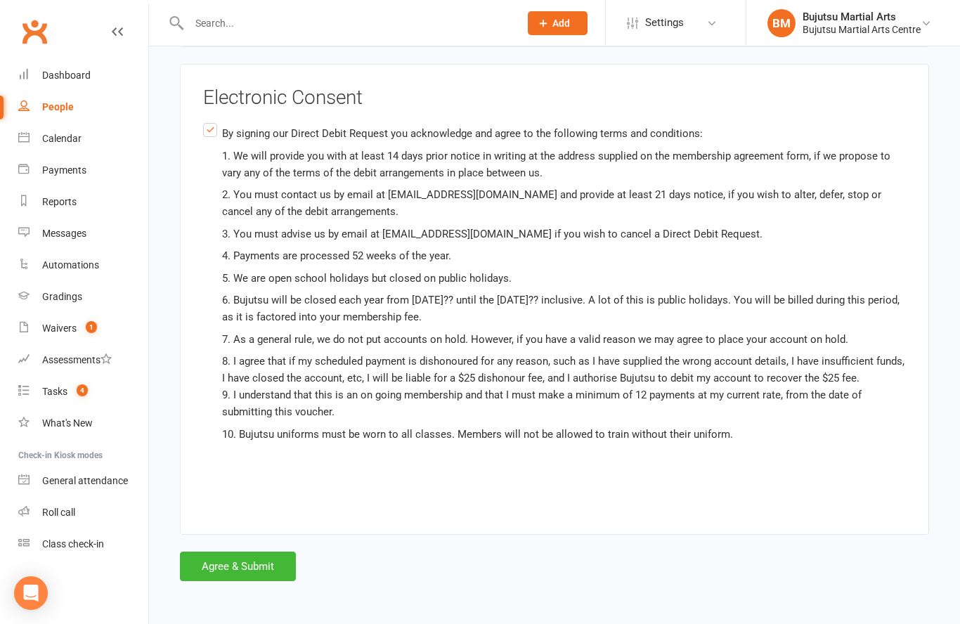
scroll to position [2605, 0]
click at [235, 561] on button "Agree & Submit" at bounding box center [238, 566] width 116 height 30
